Goal: Information Seeking & Learning: Learn about a topic

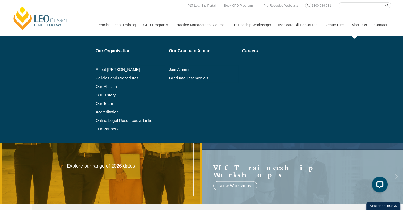
click at [354, 24] on link "About Us" at bounding box center [359, 25] width 23 height 23
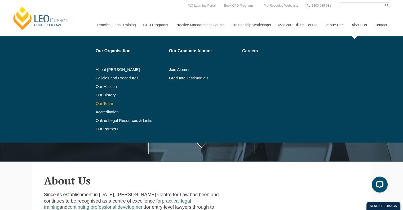
click at [101, 104] on link "Our Team" at bounding box center [131, 103] width 70 height 4
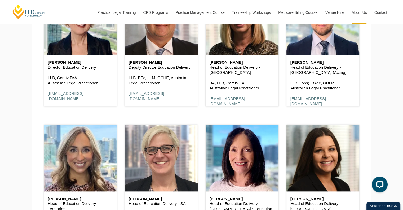
scroll to position [146, 0]
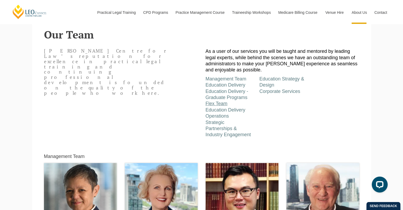
click at [214, 102] on link "Flex Team" at bounding box center [217, 103] width 22 height 5
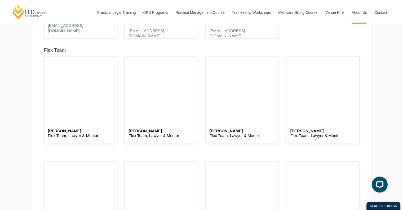
scroll to position [1342, 0]
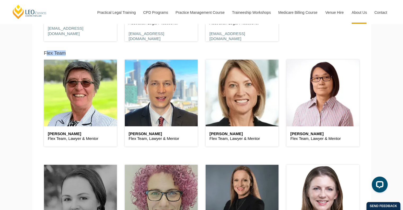
drag, startPoint x: 45, startPoint y: 56, endPoint x: 69, endPoint y: 56, distance: 24.9
click at [69, 56] on div "Flex Team Bernadette Boss Flex Team, Lawyer & Mentor" at bounding box center [80, 100] width 81 height 105
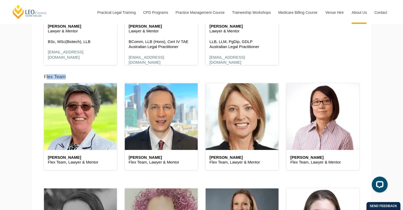
scroll to position [1356, 0]
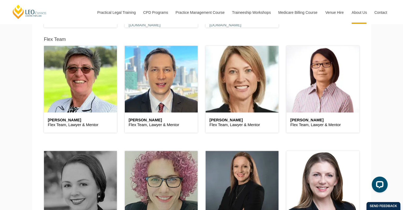
click at [42, 149] on div "Laura Shore Flex Team, Lawyer & Mentor LLB Australian Legal Practitioner" at bounding box center [80, 204] width 81 height 131
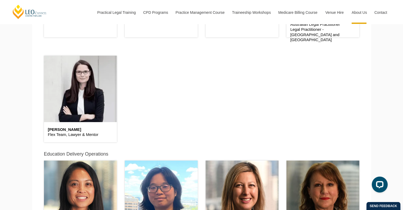
scroll to position [1581, 0]
